Goal: Register for event/course

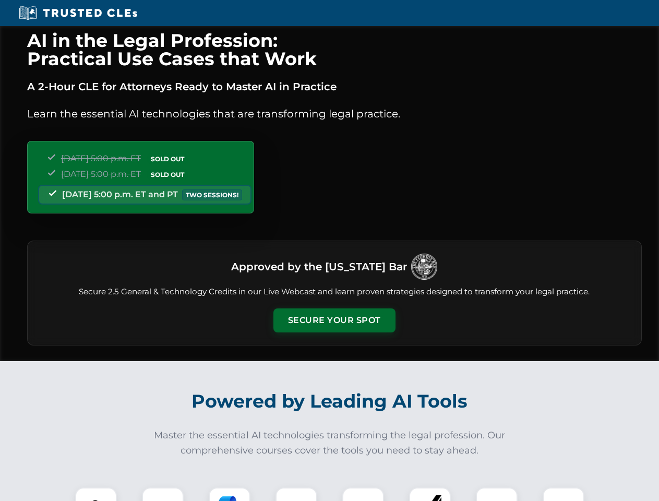
click at [334, 321] on button "Secure Your Spot" at bounding box center [335, 321] width 122 height 24
click at [96, 494] on img at bounding box center [96, 508] width 30 height 30
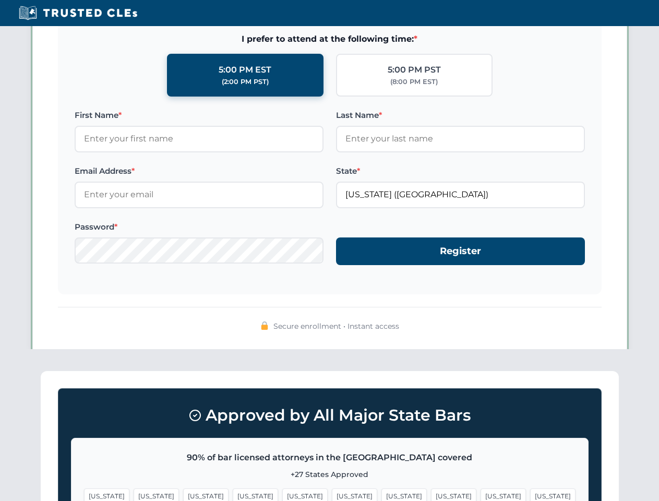
click at [382, 494] on span "[US_STATE]" at bounding box center [404, 496] width 45 height 15
click at [481, 494] on span "[US_STATE]" at bounding box center [503, 496] width 45 height 15
